Goal: Find contact information: Find contact information

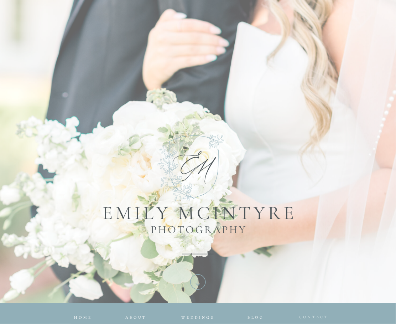
click at [306, 317] on span "CONTACT" at bounding box center [314, 317] width 30 height 5
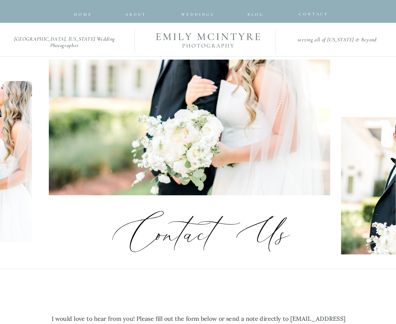
click at [309, 9] on div at bounding box center [198, 11] width 396 height 23
click at [313, 17] on div at bounding box center [198, 11] width 396 height 23
click at [308, 12] on span "CONTACT" at bounding box center [314, 13] width 30 height 5
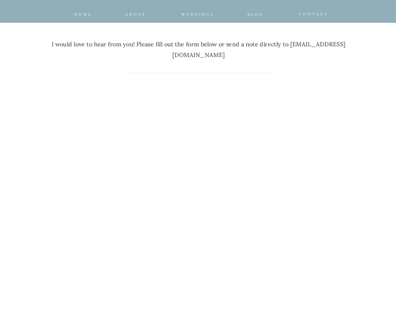
scroll to position [254, 0]
